Goal: Task Accomplishment & Management: Manage account settings

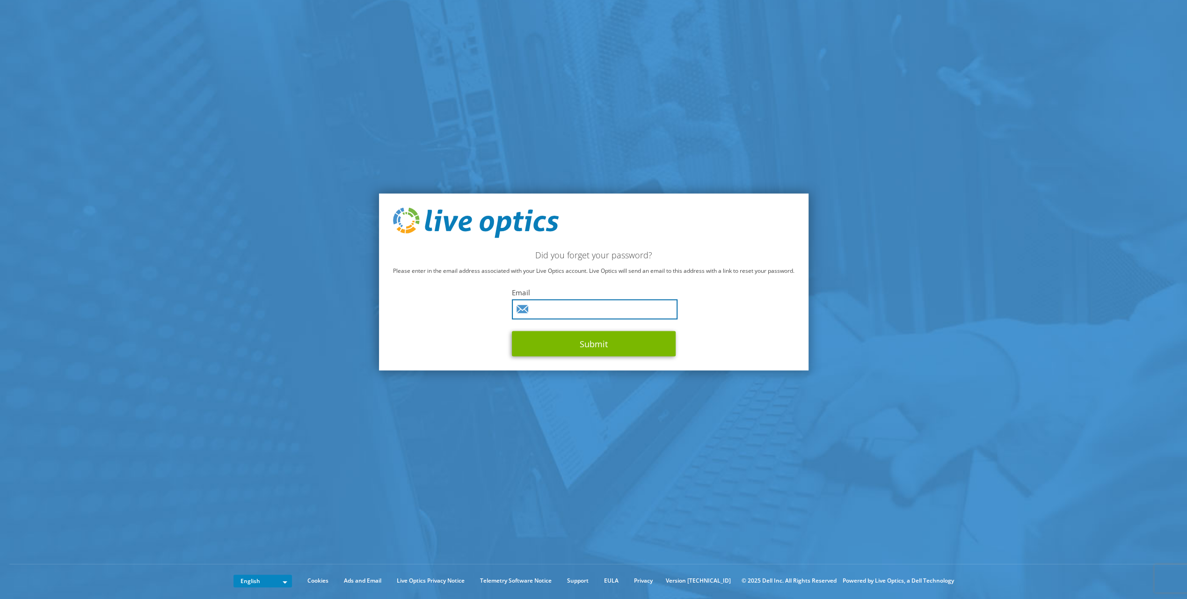
click at [560, 304] on input "text" at bounding box center [595, 309] width 166 height 20
paste input "developer <developer@bestinparking.com>"
type input "developer@bestinparking.com"
click at [512, 331] on button "Submit" at bounding box center [594, 343] width 164 height 25
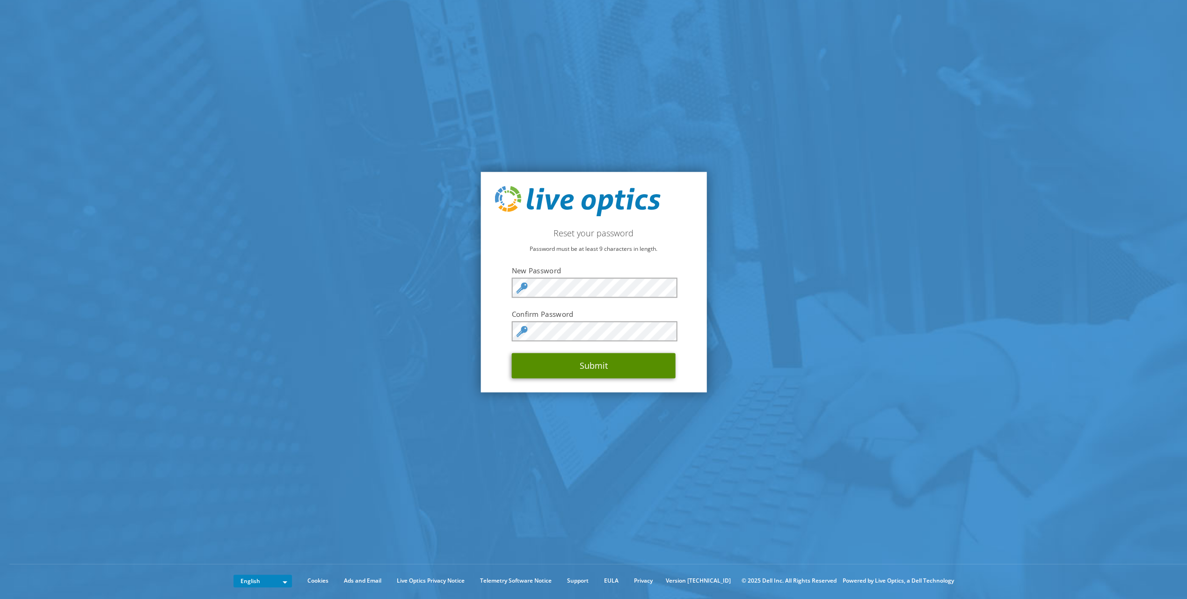
click at [604, 361] on button "Submit" at bounding box center [594, 365] width 164 height 25
